Goal: Find specific page/section: Find specific page/section

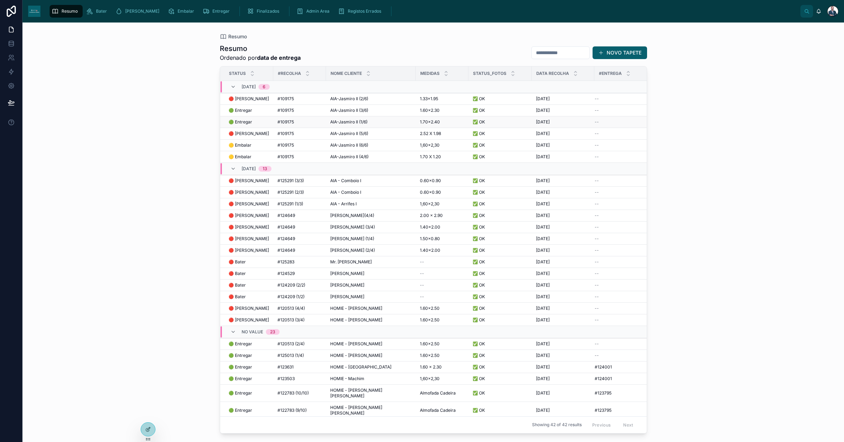
click at [248, 123] on span "🟢 Entregar" at bounding box center [240, 122] width 24 height 6
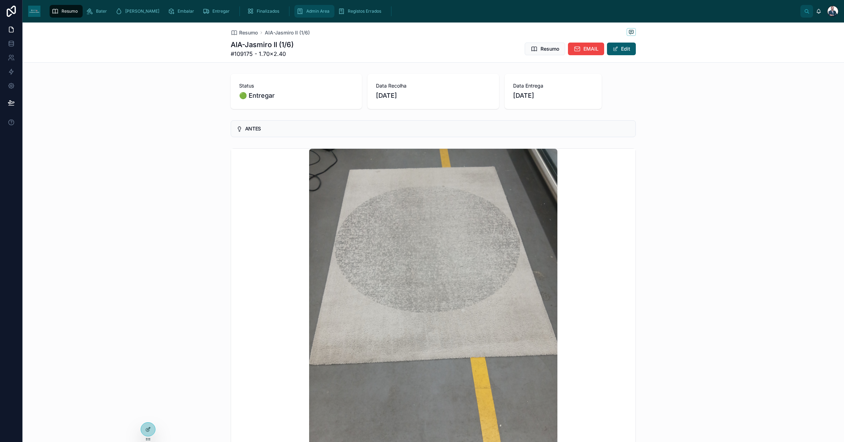
click at [306, 11] on span "Admin Area" at bounding box center [317, 11] width 23 height 6
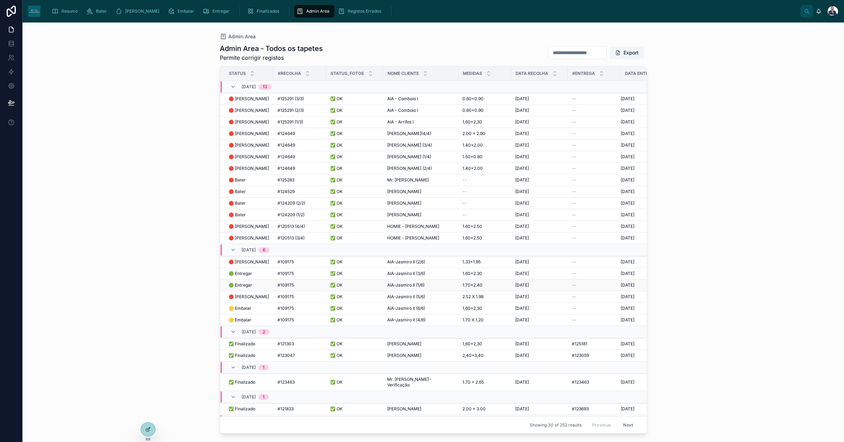
click at [419, 284] on span "AIA-Jasmiro II (1/6)" at bounding box center [405, 285] width 37 height 6
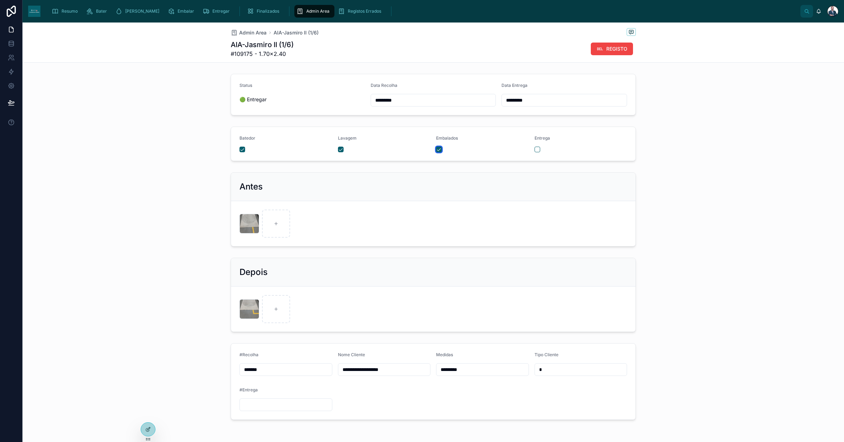
click at [436, 151] on button "button" at bounding box center [439, 150] width 6 height 6
click at [248, 32] on span "Admin Area" at bounding box center [252, 32] width 27 height 7
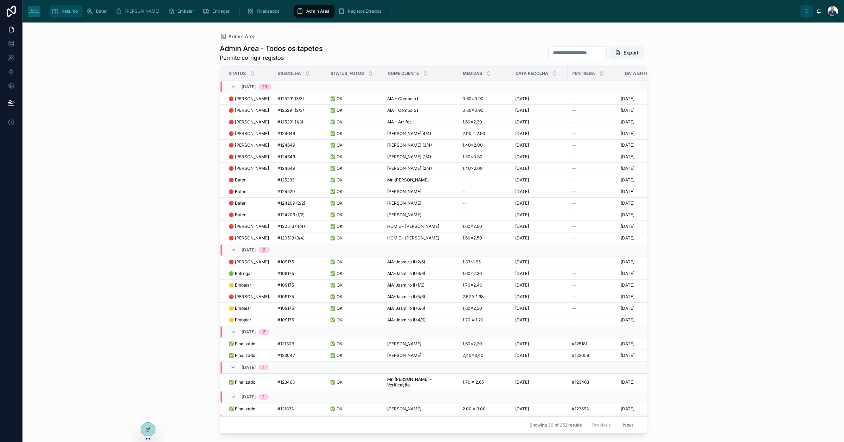
click at [66, 16] on div "Resumo" at bounding box center [66, 11] width 29 height 11
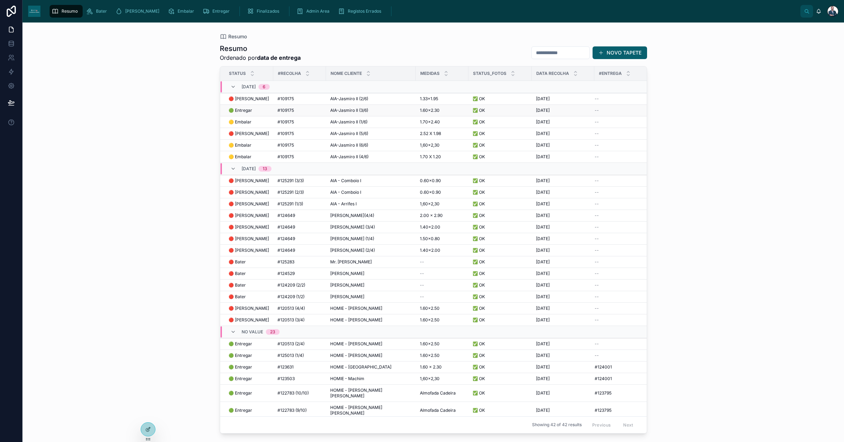
click at [244, 107] on td "🟢 Entregar 🟢 Entregar" at bounding box center [246, 111] width 53 height 12
click at [245, 110] on span "🟢 Entregar" at bounding box center [240, 111] width 24 height 6
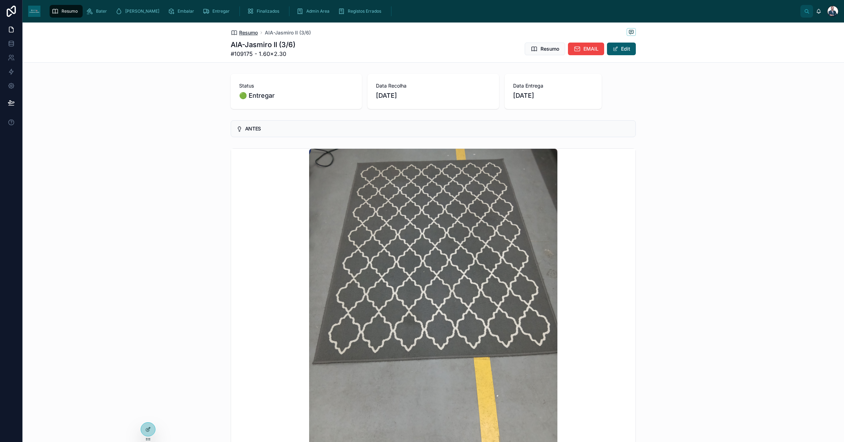
click at [246, 31] on span "Resumo" at bounding box center [248, 32] width 19 height 7
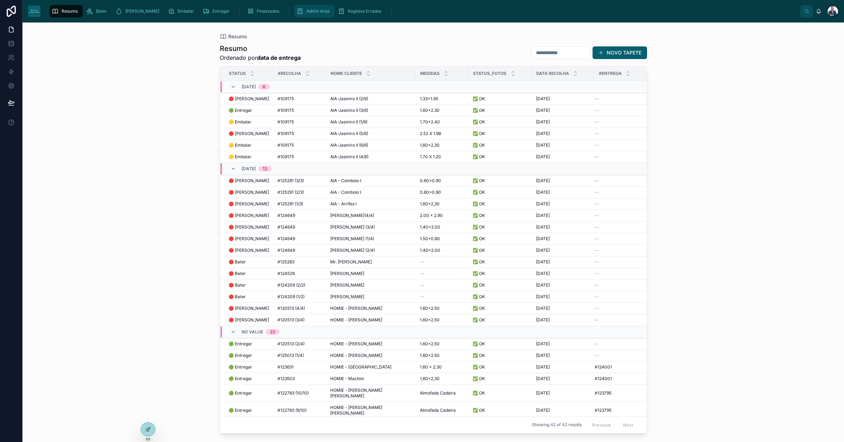
click at [306, 11] on span "Admin Area" at bounding box center [317, 11] width 23 height 6
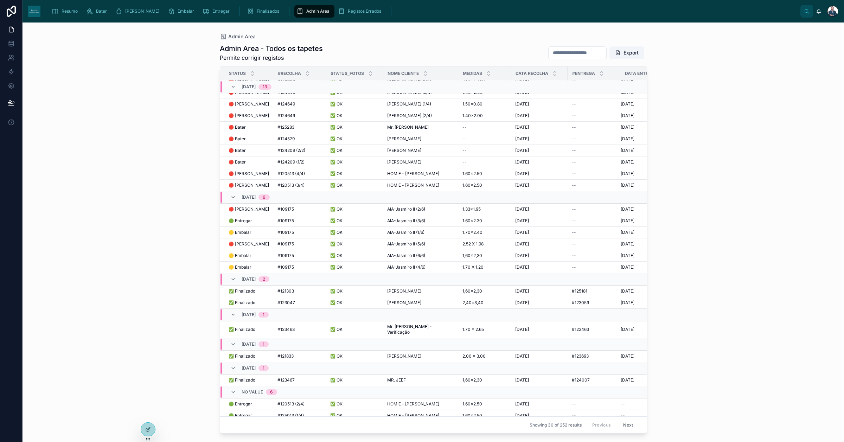
scroll to position [107, 0]
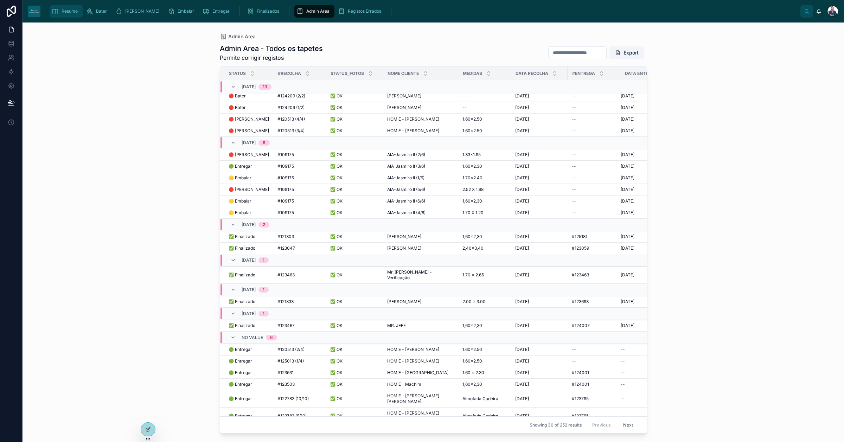
click at [66, 12] on span "Resumo" at bounding box center [70, 11] width 16 height 6
